Goal: Navigation & Orientation: Go to known website

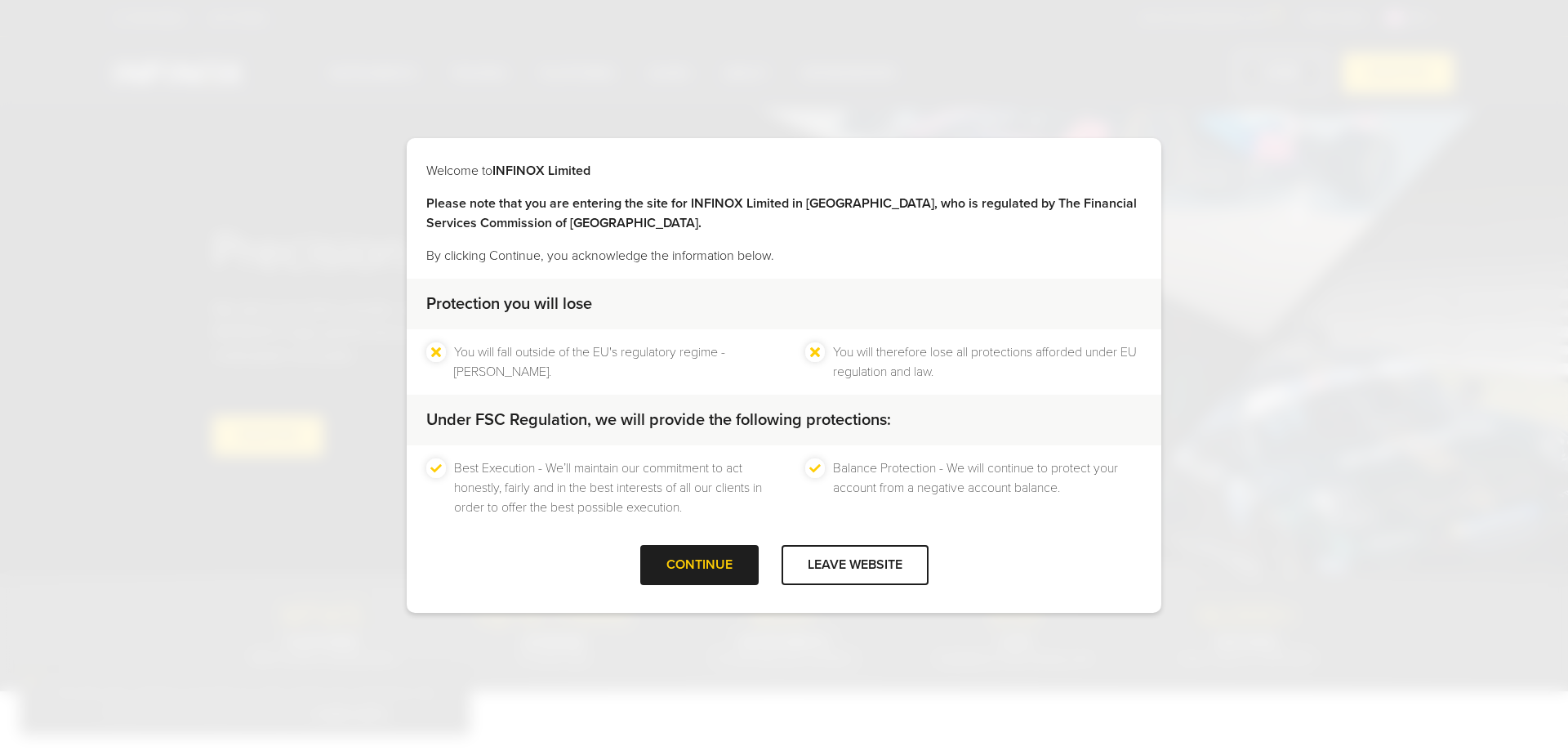
click at [686, 563] on div "CONTINUE" at bounding box center [700, 565] width 119 height 40
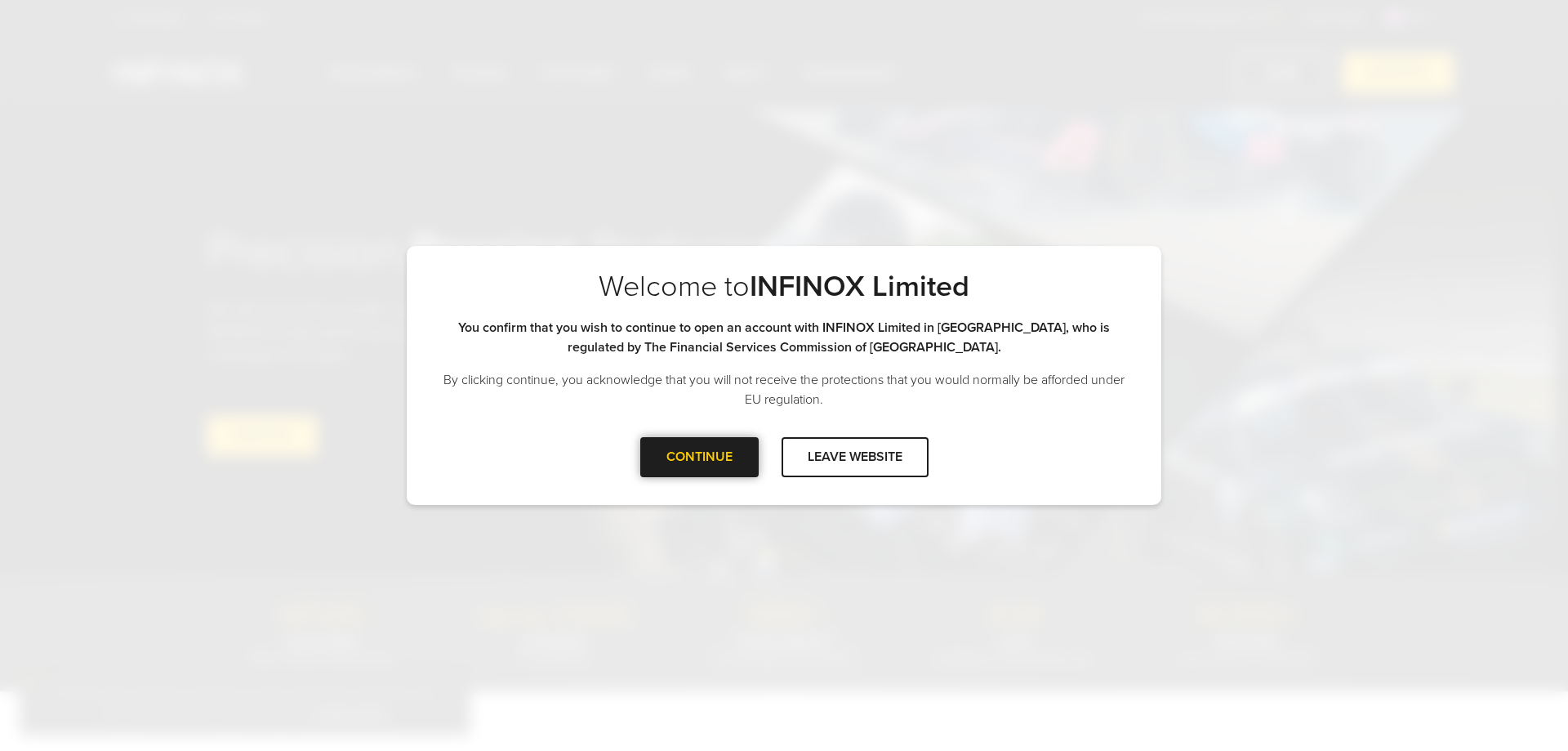
click at [700, 457] on div at bounding box center [700, 457] width 0 height 0
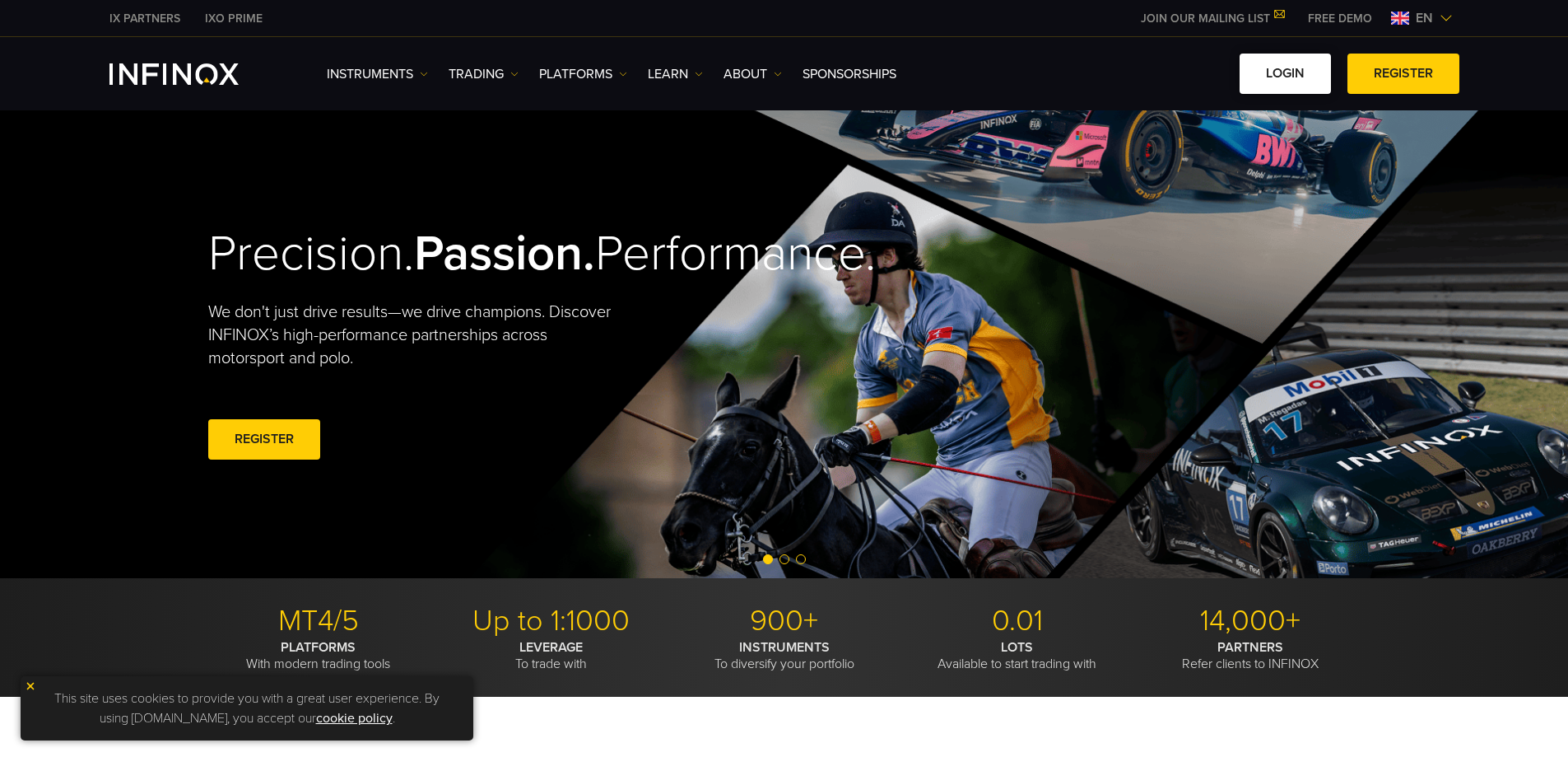
click at [1285, 66] on link "LOGIN" at bounding box center [1286, 74] width 92 height 40
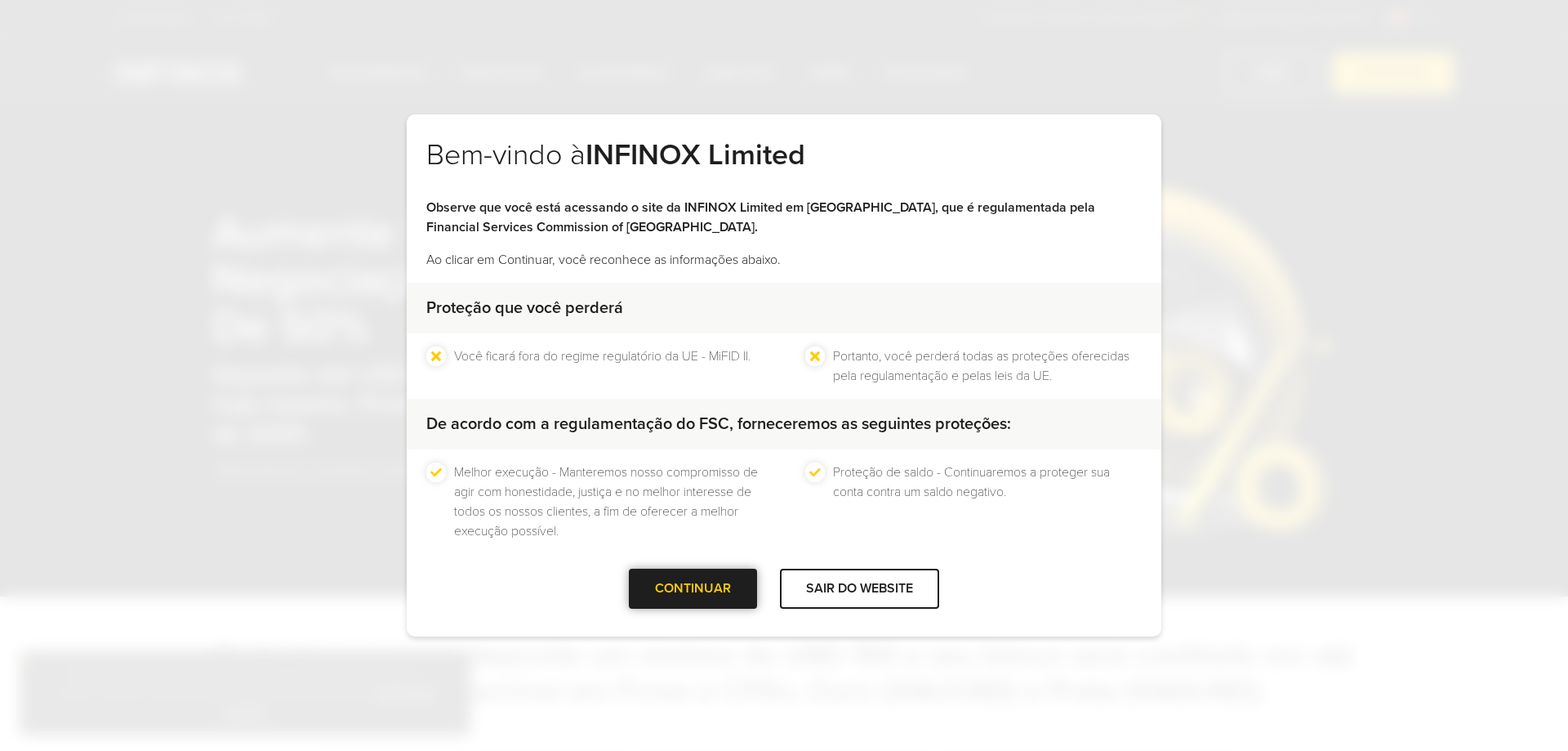
click at [694, 588] on div at bounding box center [694, 588] width 0 height 0
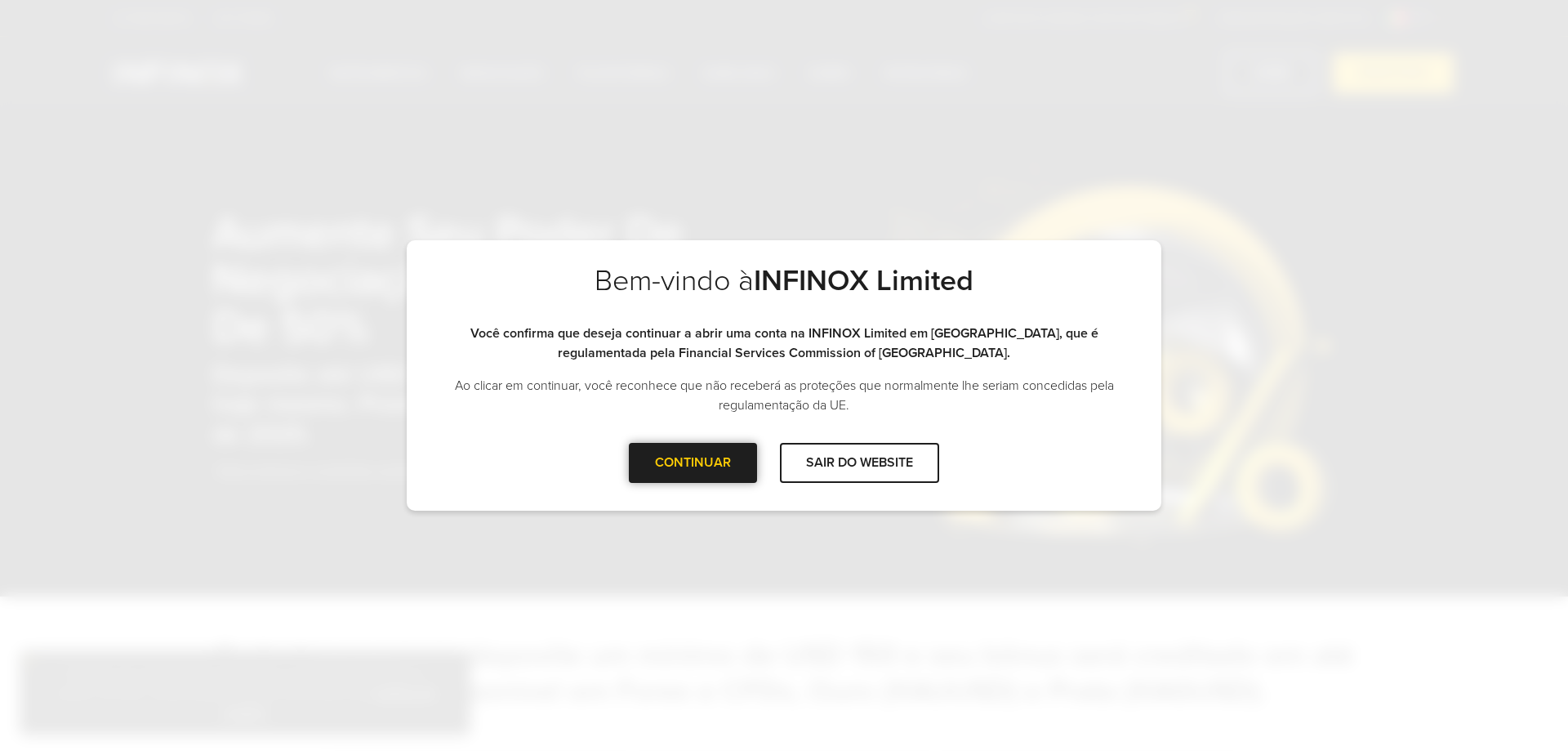
click at [694, 463] on div at bounding box center [694, 463] width 0 height 0
